Goal: Find specific page/section: Find specific page/section

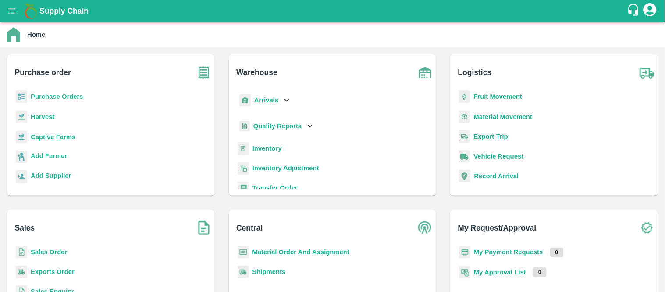
click at [72, 99] on b "Purchase Orders" at bounding box center [57, 96] width 53 height 7
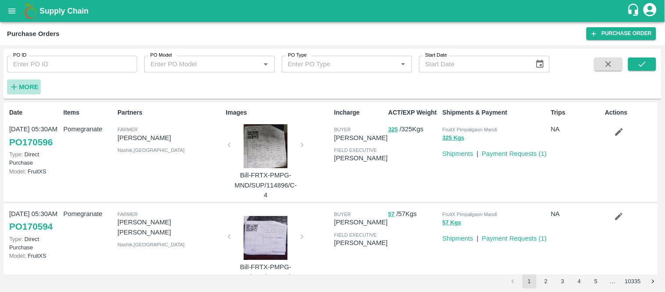
click at [28, 89] on strong "More" at bounding box center [29, 86] width 20 height 7
